Goal: Complete application form

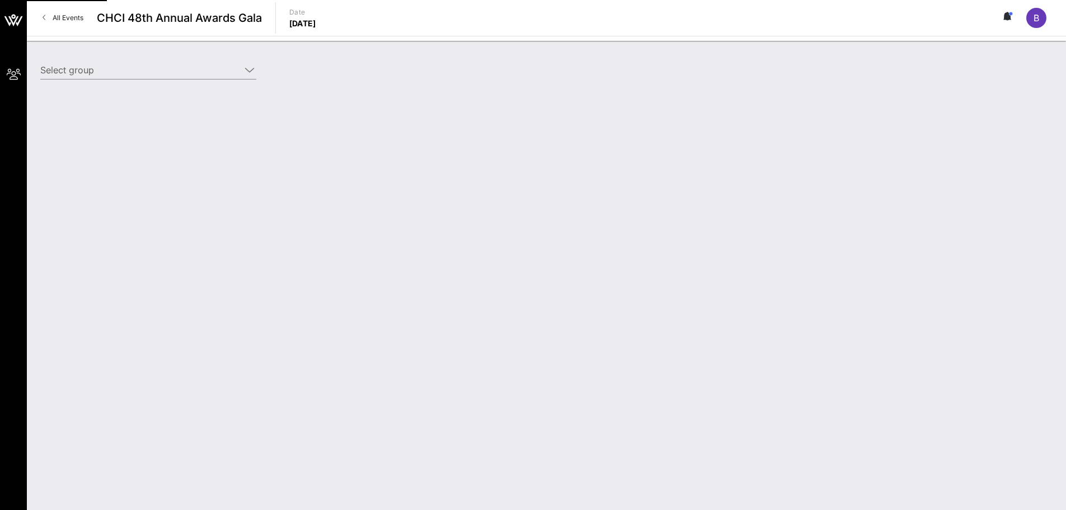
type input "College Board (College Board) [[PERSON_NAME], [EMAIL_ADDRESS][DOMAIN_NAME]]; [[…"
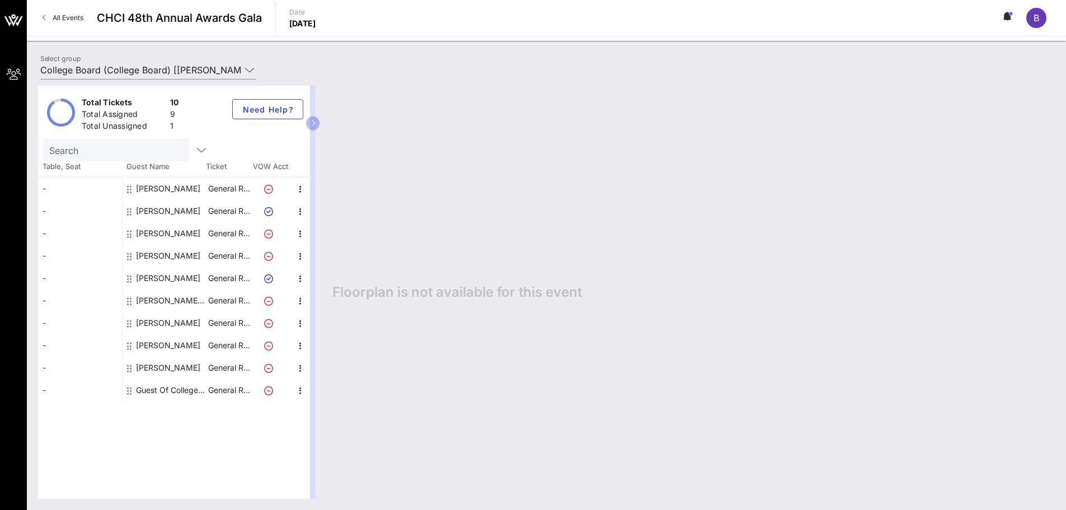
click at [163, 209] on div "[PERSON_NAME]" at bounding box center [168, 211] width 64 height 22
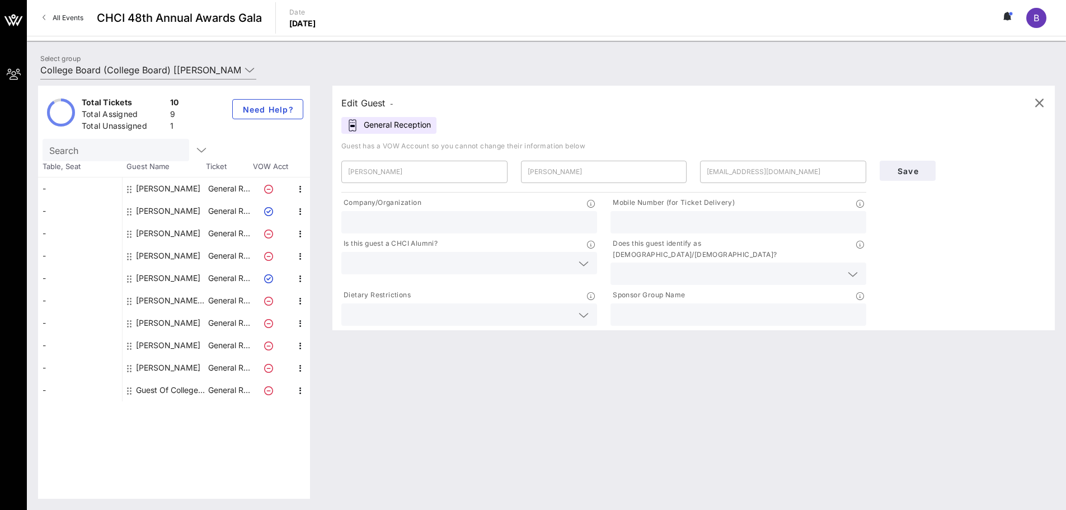
click at [427, 228] on input "text" at bounding box center [469, 222] width 242 height 15
type input "College Board"
type input "[PHONE_NUMBER]"
click at [586, 260] on icon at bounding box center [584, 263] width 10 height 13
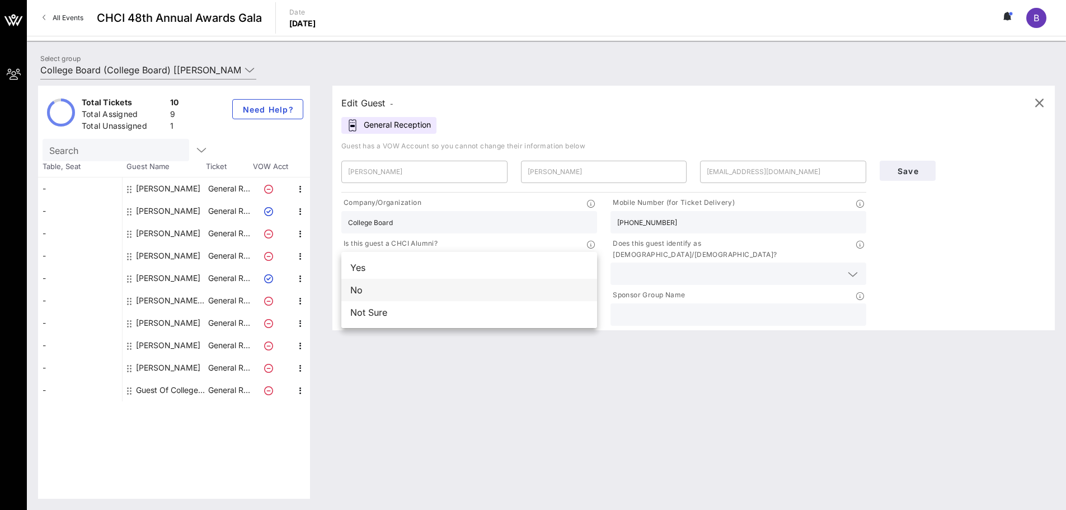
click at [496, 290] on div "No" at bounding box center [469, 290] width 256 height 22
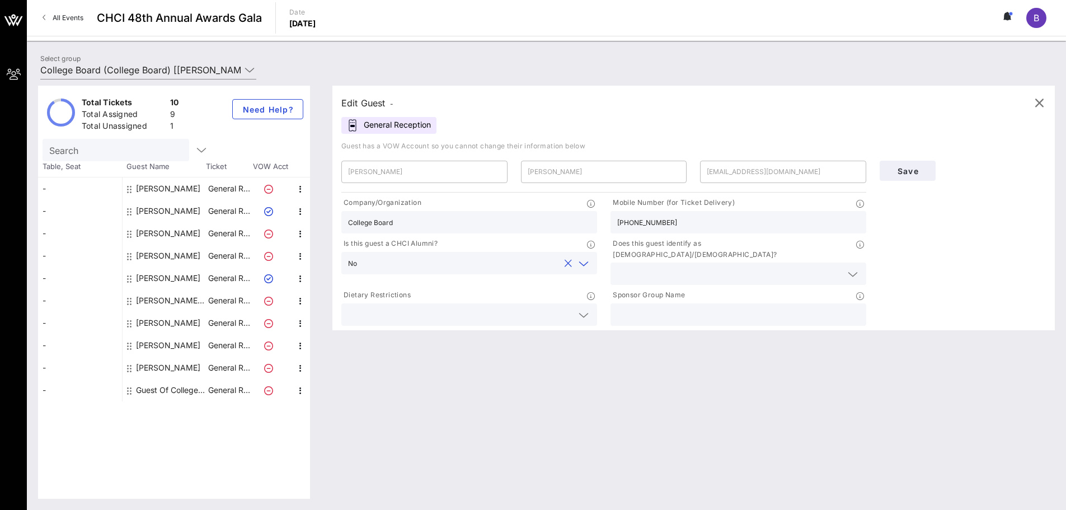
click at [637, 249] on p "Does this guest identify as [DEMOGRAPHIC_DATA]/[DEMOGRAPHIC_DATA]?" at bounding box center [733, 249] width 246 height 22
click at [634, 266] on input "text" at bounding box center [729, 273] width 224 height 15
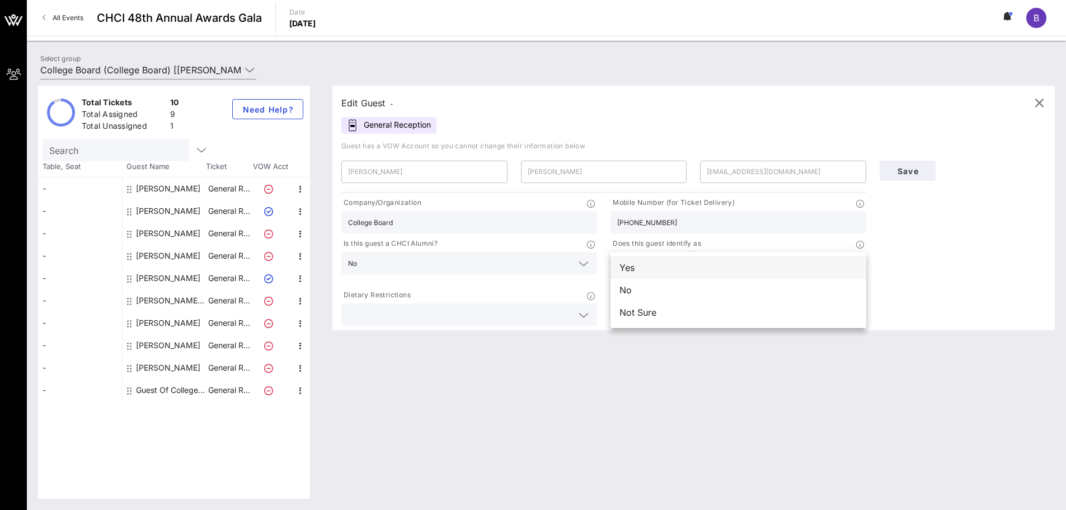
click at [672, 271] on div "Yes" at bounding box center [738, 267] width 256 height 22
click at [672, 271] on div at bounding box center [738, 273] width 242 height 22
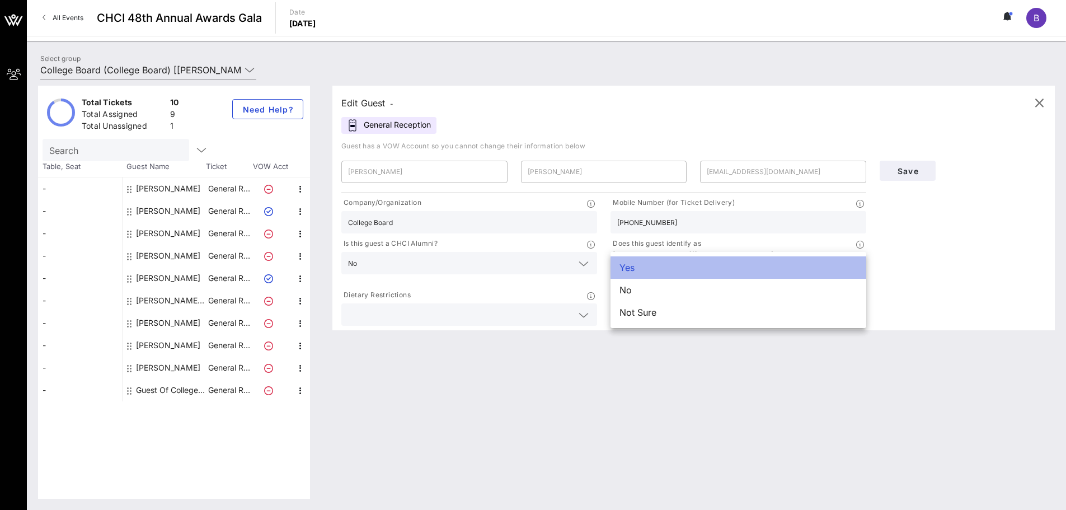
click at [627, 264] on div "Yes" at bounding box center [738, 267] width 256 height 22
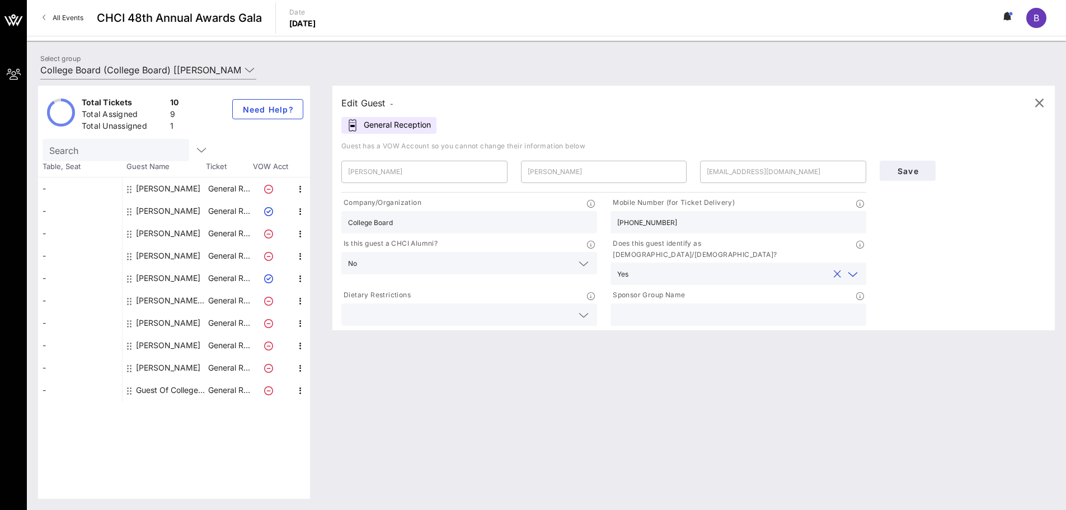
click at [689, 307] on input "text" at bounding box center [738, 314] width 242 height 15
type input "College Board"
click at [913, 175] on span "Save" at bounding box center [908, 171] width 38 height 10
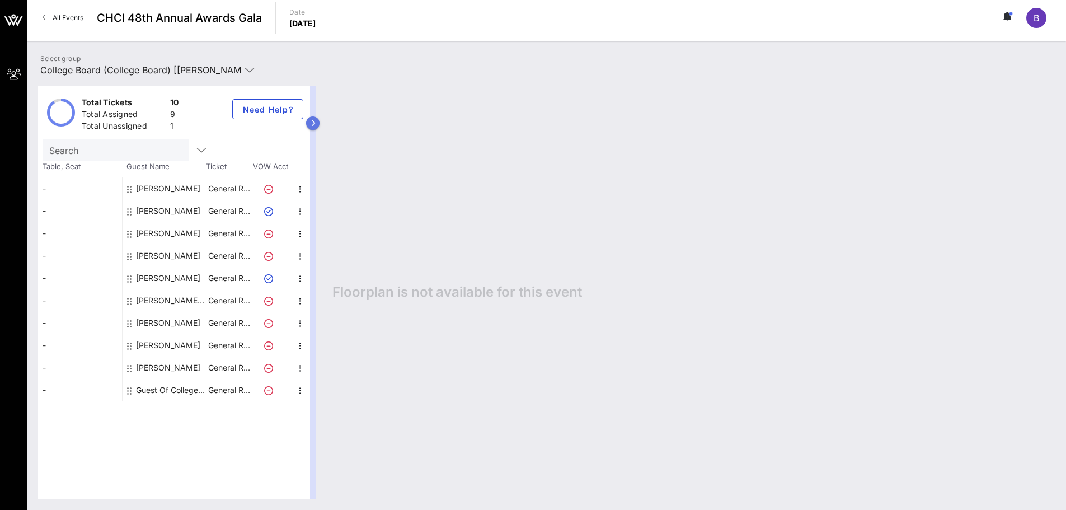
click at [317, 122] on button "button" at bounding box center [312, 122] width 13 height 13
